Goal: Task Accomplishment & Management: Manage account settings

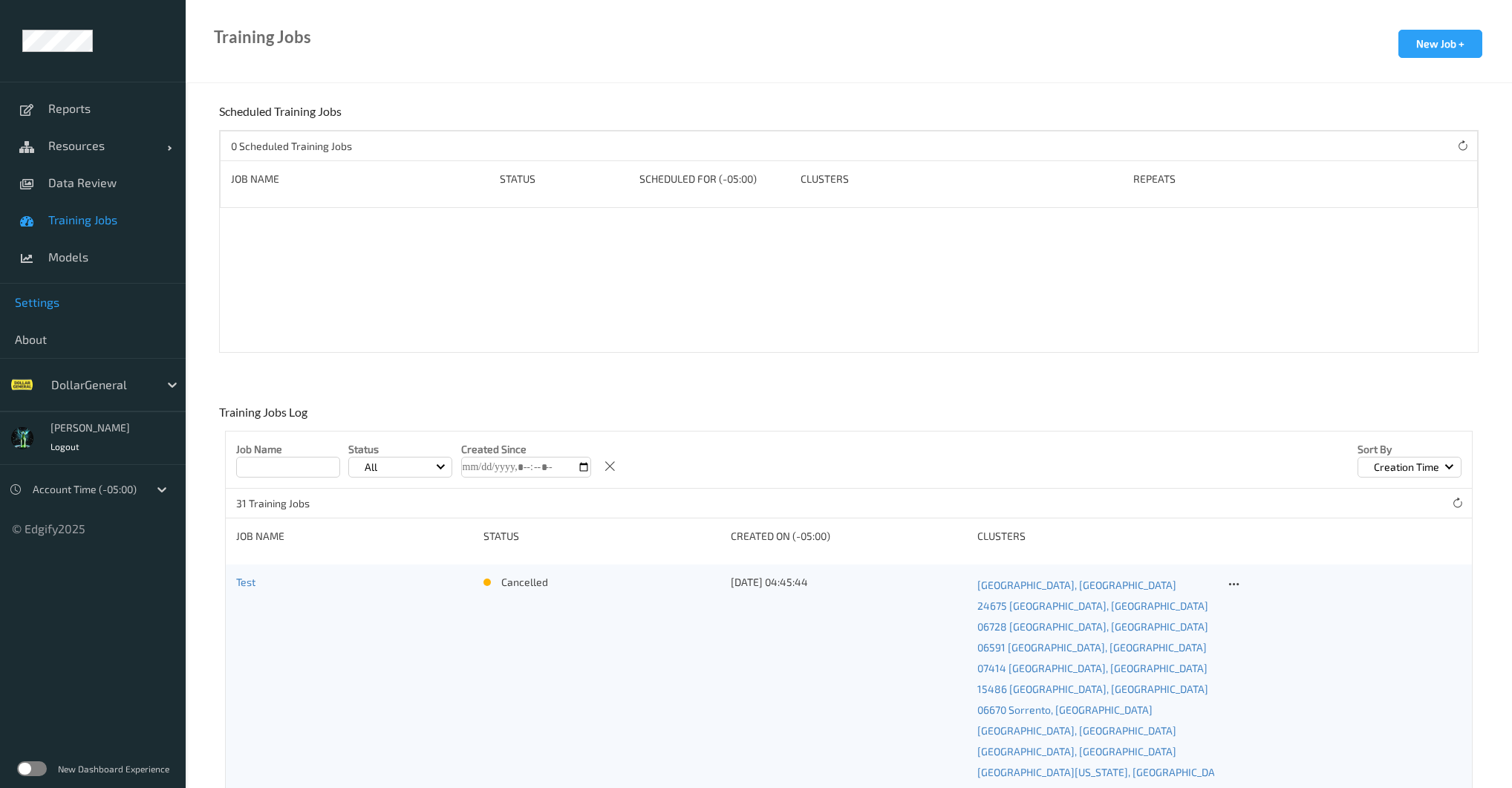
click at [47, 305] on span "Settings" at bounding box center [92, 301] width 156 height 15
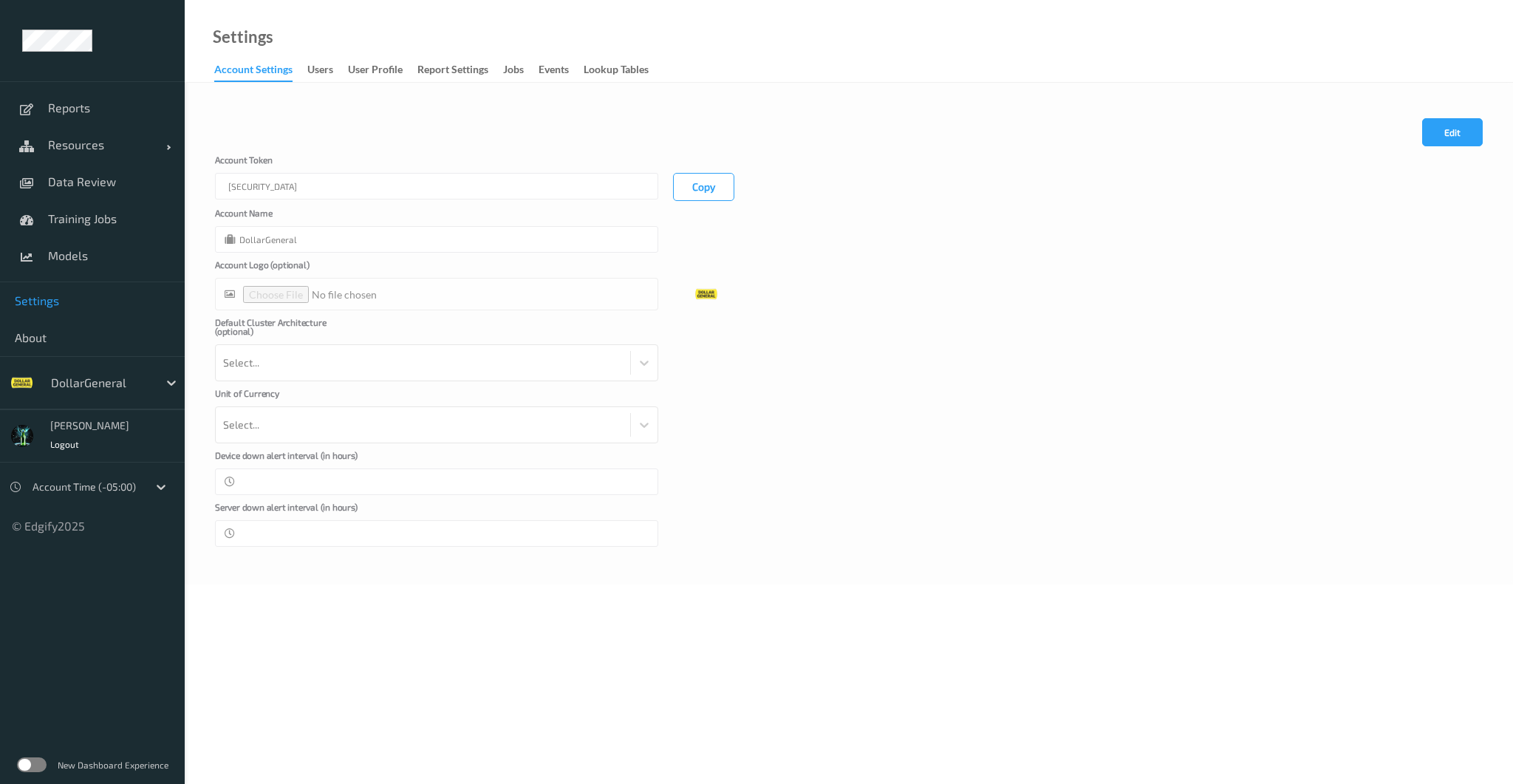
type input "DollarGeneral"
type input "**"
type input "*"
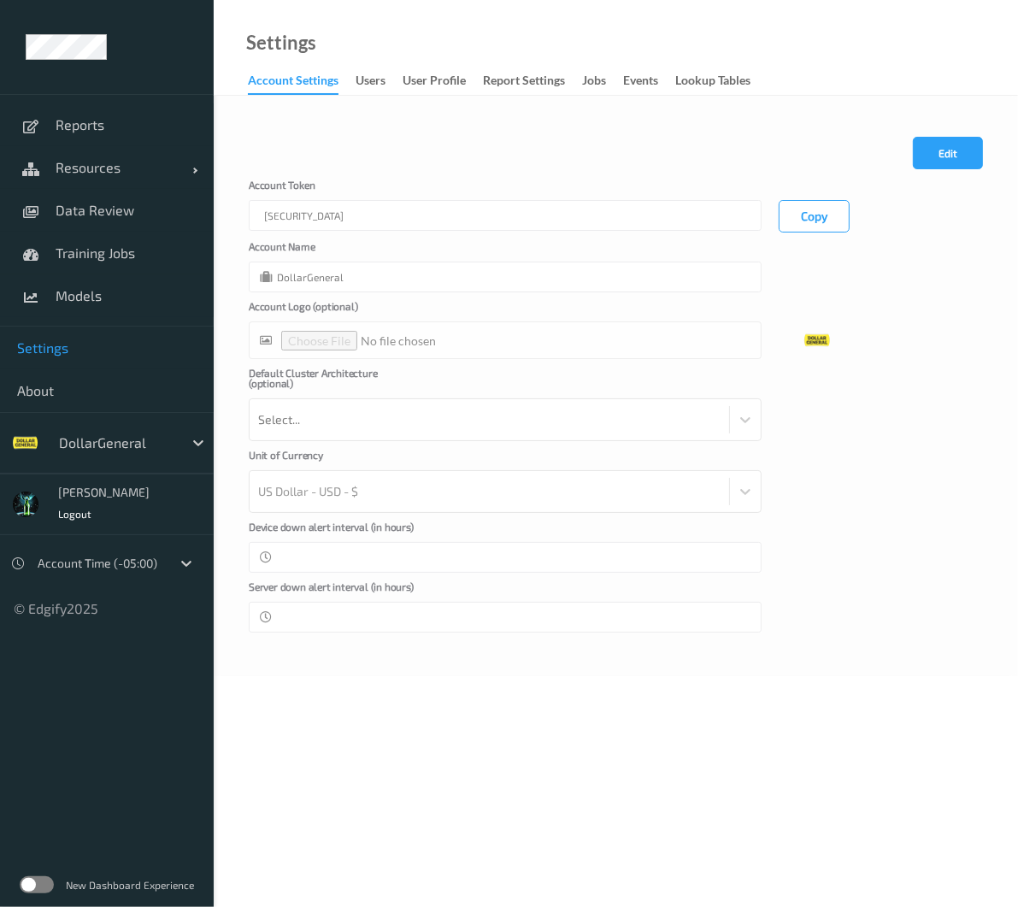
click at [84, 793] on ul "Reports Resources Devices Clusters Sites Data Review Training Jobs Models Setti…" at bounding box center [107, 453] width 214 height 907
click at [451, 797] on body "Reports Resources Devices Clusters Sites Data Review Training Jobs Models Setti…" at bounding box center [509, 453] width 1018 height 907
click at [920, 850] on body "Reports Resources Devices Clusters Sites Data Review Training Jobs Models Setti…" at bounding box center [509, 453] width 1018 height 907
click at [696, 878] on body "Reports Resources Devices Clusters Sites Data Review Training Jobs Models Setti…" at bounding box center [509, 453] width 1018 height 907
